Goal: Task Accomplishment & Management: Manage account settings

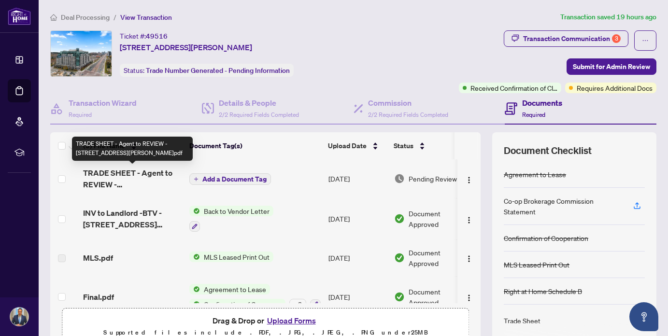
click at [149, 183] on span "TRADE SHEET - Agent to REVIEW - [STREET_ADDRESS][PERSON_NAME]pdf" at bounding box center [132, 178] width 98 height 23
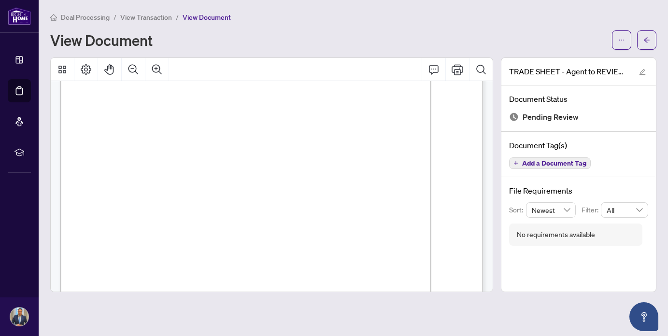
scroll to position [138, 0]
click at [621, 37] on icon "ellipsis" at bounding box center [621, 40] width 7 height 7
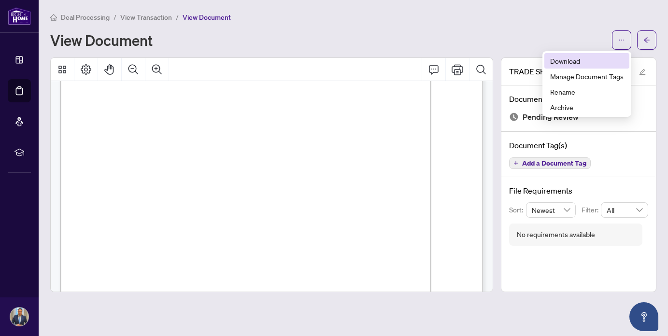
click at [603, 58] on span "Download" at bounding box center [586, 61] width 73 height 11
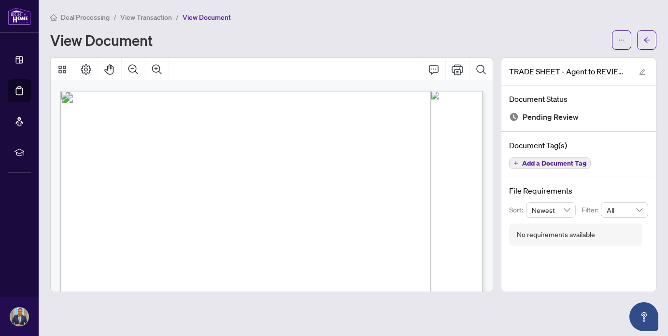
scroll to position [0, 0]
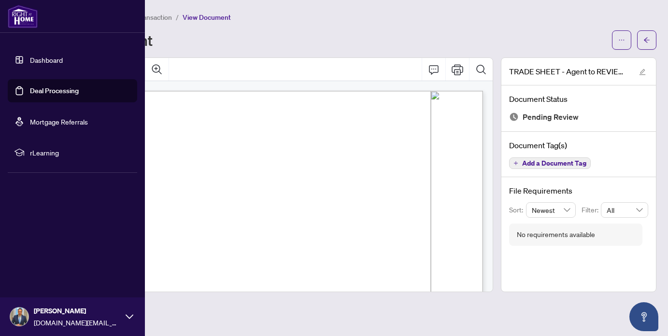
click at [51, 59] on link "Dashboard" at bounding box center [46, 60] width 33 height 9
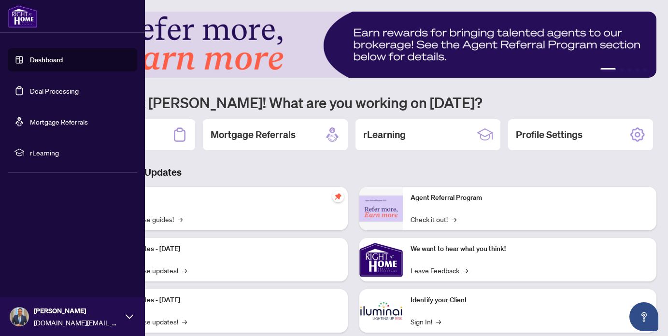
click at [30, 88] on link "Deal Processing" at bounding box center [54, 90] width 49 height 9
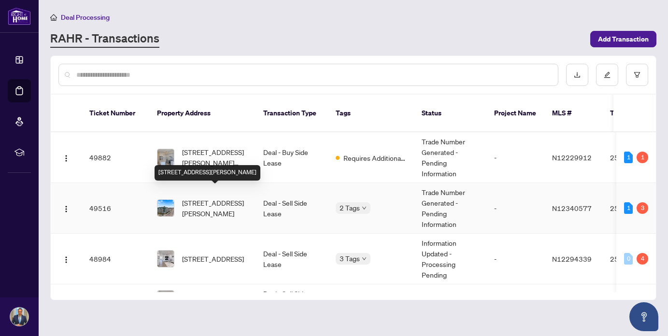
click at [212, 199] on span "[STREET_ADDRESS][PERSON_NAME]" at bounding box center [215, 207] width 66 height 21
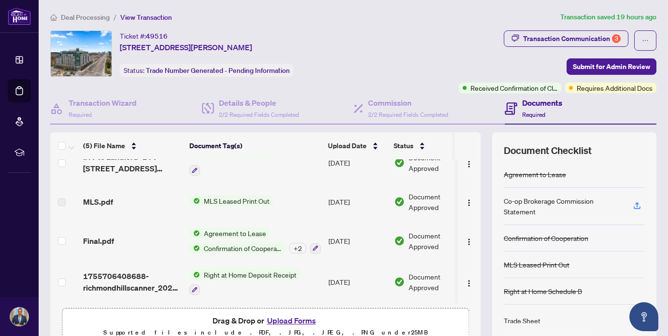
scroll to position [59, 0]
click at [297, 320] on button "Upload Forms" at bounding box center [291, 320] width 55 height 13
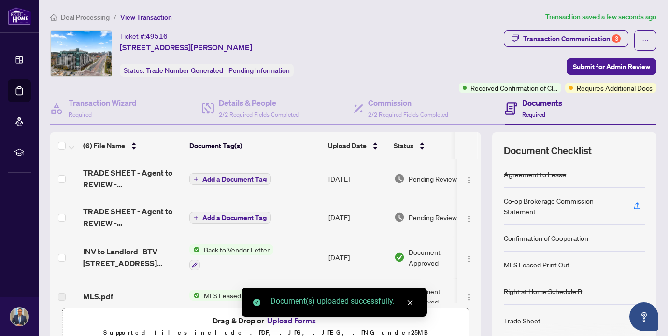
scroll to position [0, 0]
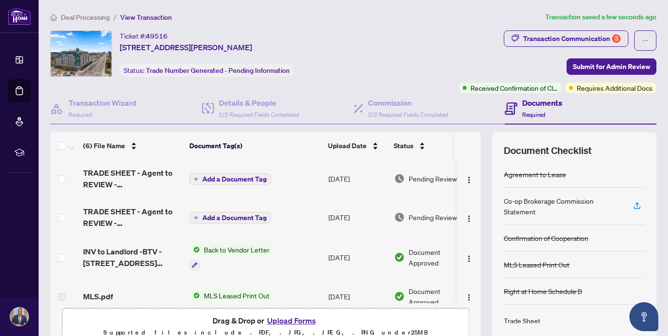
click at [233, 181] on span "Add a Document Tag" at bounding box center [234, 179] width 64 height 7
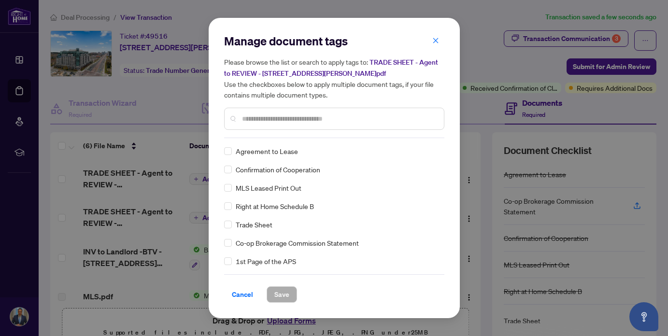
click at [260, 121] on input "text" at bounding box center [339, 118] width 194 height 11
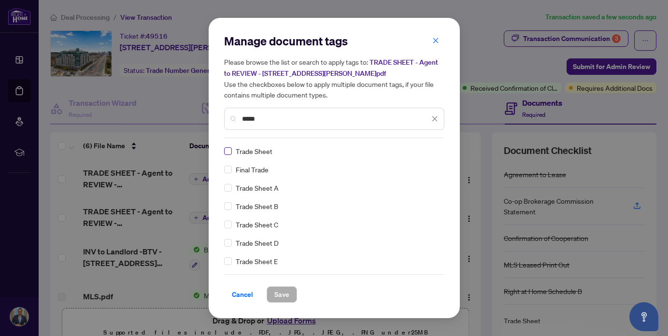
type input "*****"
click at [282, 291] on span "Save" at bounding box center [281, 294] width 15 height 15
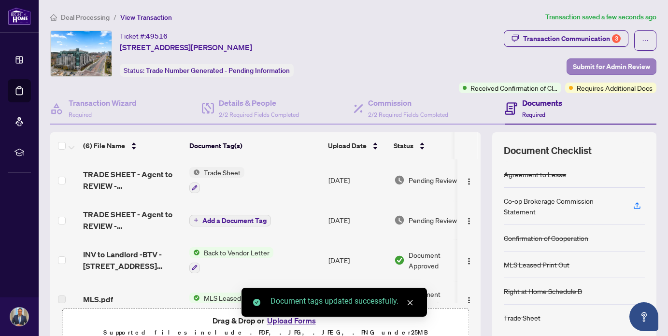
click at [594, 67] on span "Submit for Admin Review" at bounding box center [610, 66] width 77 height 15
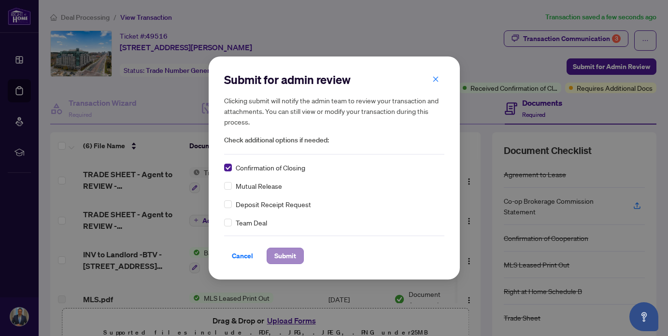
click at [287, 261] on span "Submit" at bounding box center [285, 255] width 22 height 15
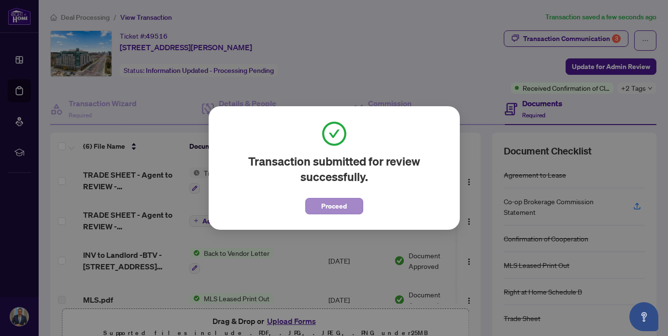
click at [338, 202] on span "Proceed" at bounding box center [334, 205] width 26 height 15
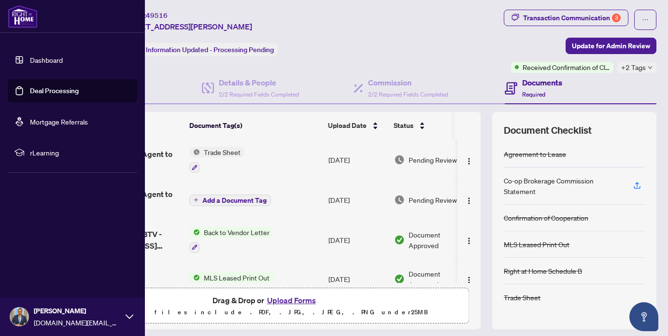
click at [54, 93] on link "Deal Processing" at bounding box center [54, 90] width 49 height 9
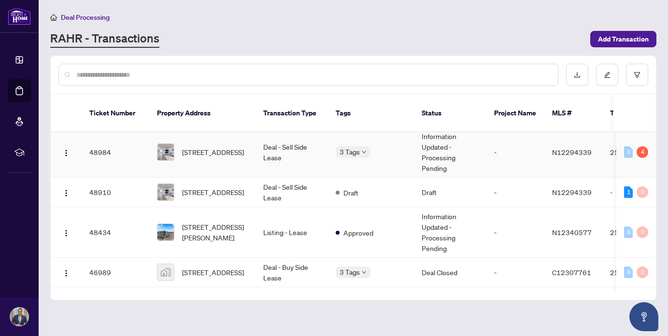
scroll to position [112, 0]
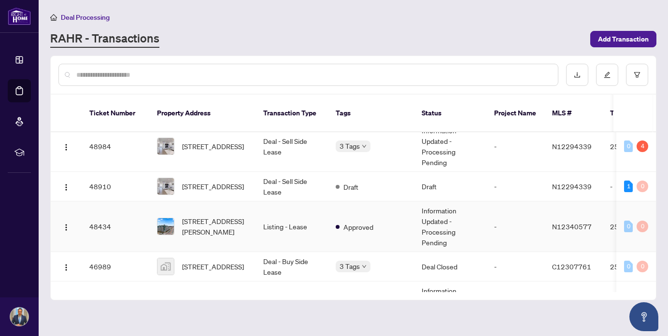
click at [236, 226] on td "[STREET_ADDRESS][PERSON_NAME]" at bounding box center [202, 226] width 106 height 51
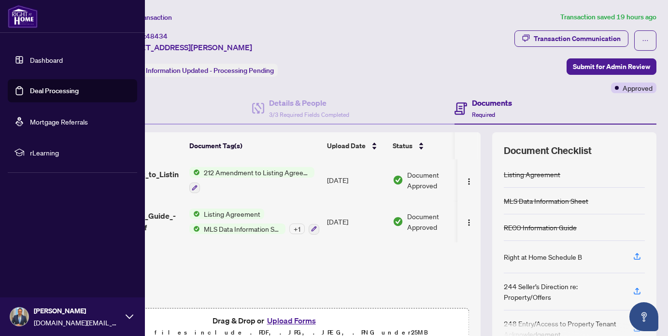
click at [35, 63] on link "Dashboard" at bounding box center [46, 60] width 33 height 9
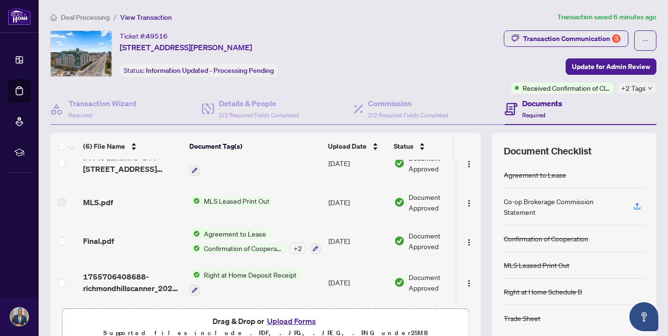
scroll to position [101, 0]
click at [284, 319] on button "Upload Forms" at bounding box center [291, 321] width 55 height 13
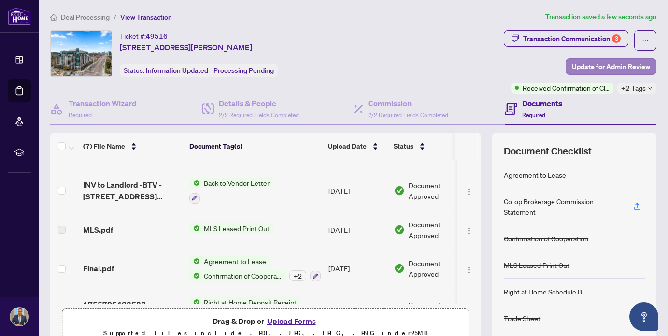
click at [591, 65] on span "Update for Admin Review" at bounding box center [610, 66] width 78 height 15
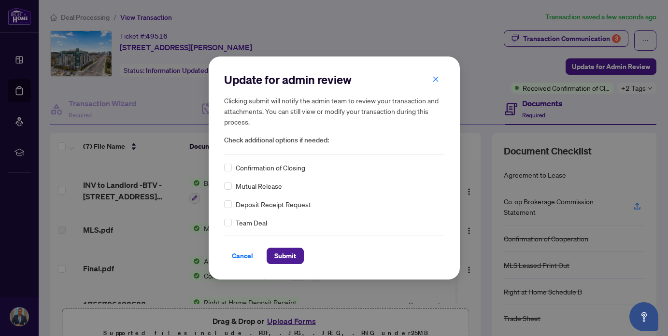
click at [283, 167] on span "Confirmation of Closing" at bounding box center [271, 167] width 70 height 11
click at [230, 168] on span at bounding box center [228, 168] width 8 height 8
click at [282, 256] on span "Submit" at bounding box center [285, 255] width 22 height 15
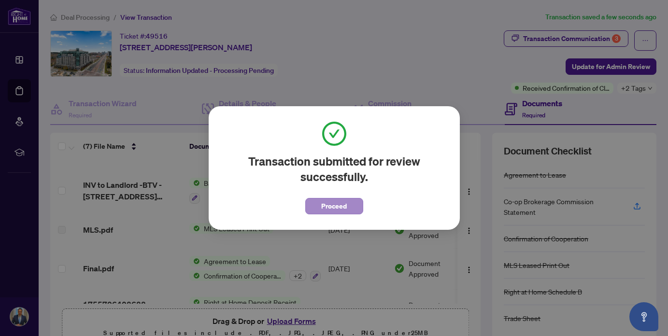
click at [336, 207] on span "Proceed" at bounding box center [334, 205] width 26 height 15
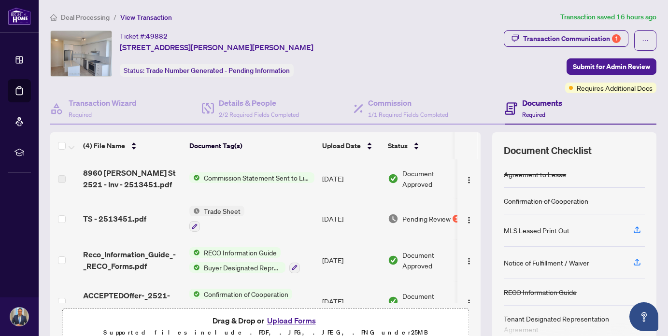
click at [221, 210] on span "Trade Sheet" at bounding box center [222, 211] width 44 height 11
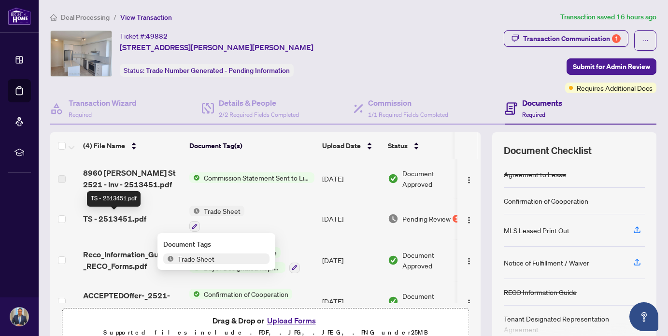
click at [125, 217] on span "TS - 2513451.pdf" at bounding box center [114, 219] width 63 height 12
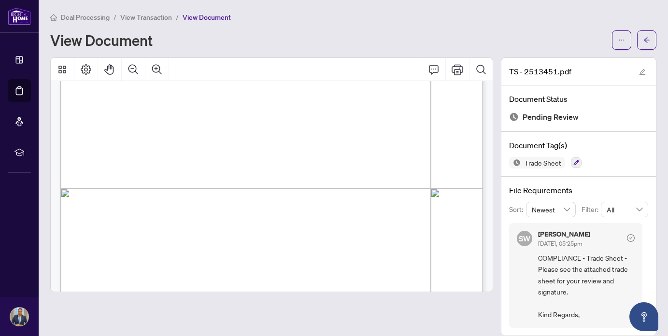
scroll to position [274, 0]
click at [622, 42] on icon "ellipsis" at bounding box center [621, 40] width 7 height 7
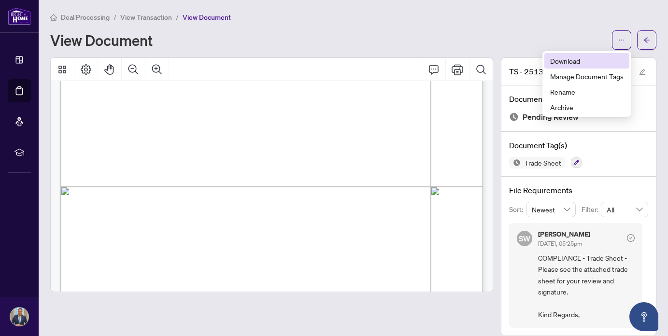
click at [564, 62] on span "Download" at bounding box center [586, 61] width 73 height 11
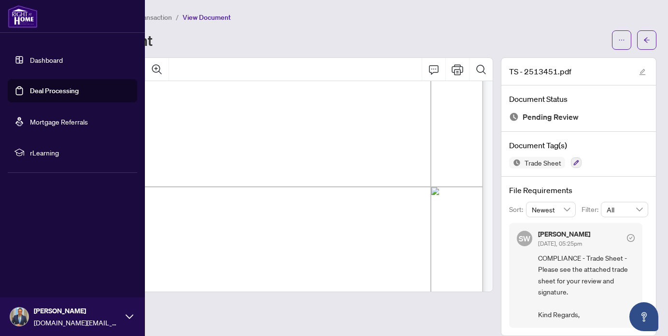
click at [37, 94] on link "Deal Processing" at bounding box center [54, 90] width 49 height 9
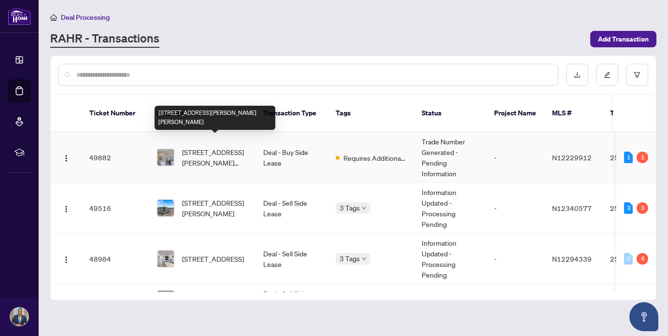
click at [238, 153] on span "[STREET_ADDRESS][PERSON_NAME][PERSON_NAME]" at bounding box center [215, 157] width 66 height 21
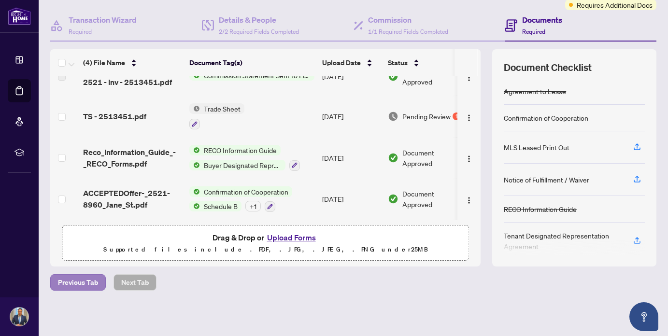
scroll to position [83, 0]
click at [300, 239] on button "Upload Forms" at bounding box center [291, 238] width 55 height 13
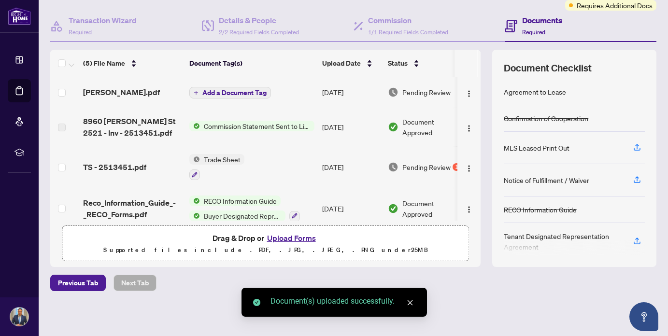
scroll to position [0, 0]
click at [229, 89] on span "Add a Document Tag" at bounding box center [234, 92] width 64 height 7
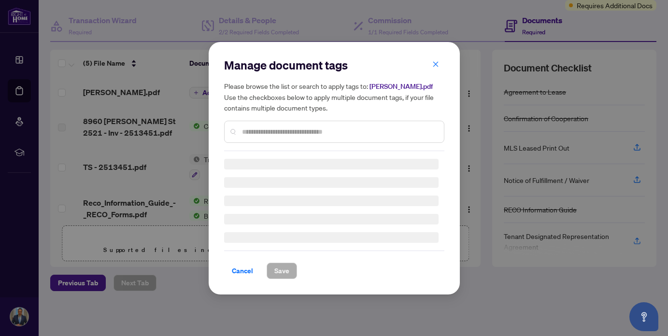
click at [267, 131] on input "text" at bounding box center [339, 131] width 194 height 11
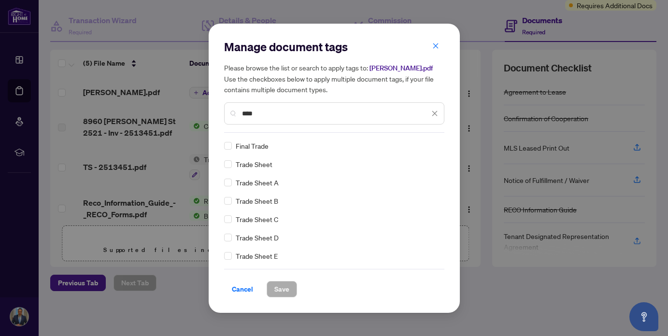
type input "****"
click at [232, 144] on div "Final Trade" at bounding box center [331, 145] width 214 height 11
click at [230, 143] on span at bounding box center [228, 146] width 8 height 8
click at [276, 289] on span "Save" at bounding box center [281, 288] width 15 height 15
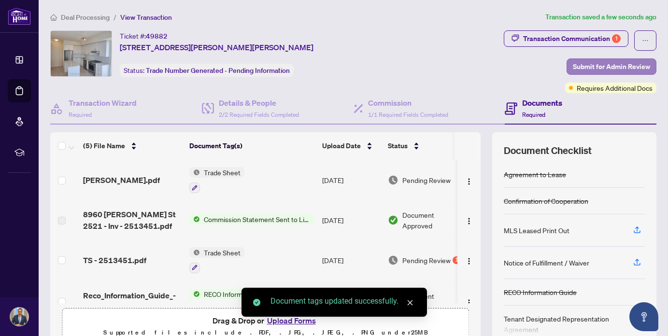
click at [611, 69] on span "Submit for Admin Review" at bounding box center [610, 66] width 77 height 15
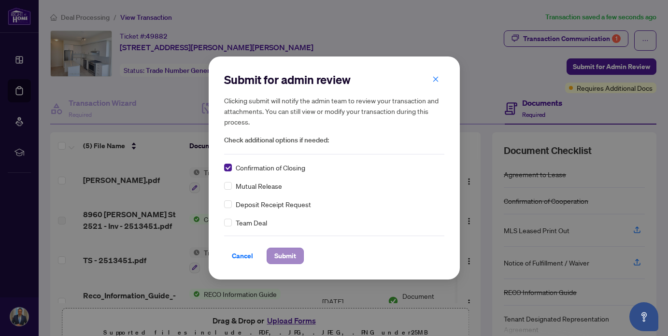
click at [282, 254] on span "Submit" at bounding box center [285, 255] width 22 height 15
